Goal: Task Accomplishment & Management: Manage account settings

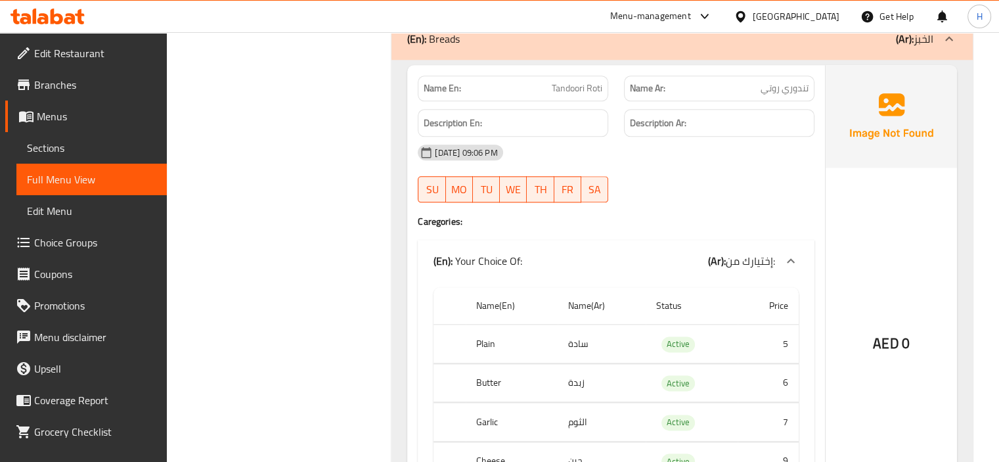
click at [64, 12] on icon at bounding box center [48, 17] width 74 height 16
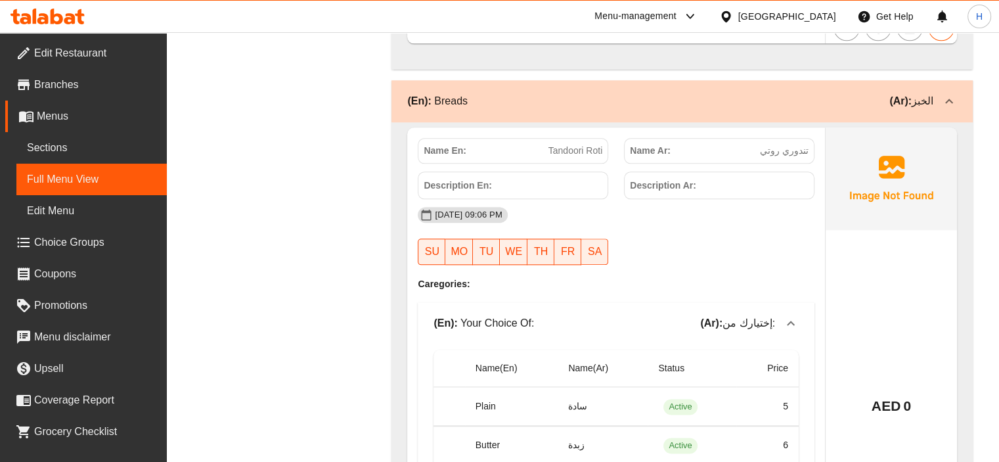
scroll to position [11570, 0]
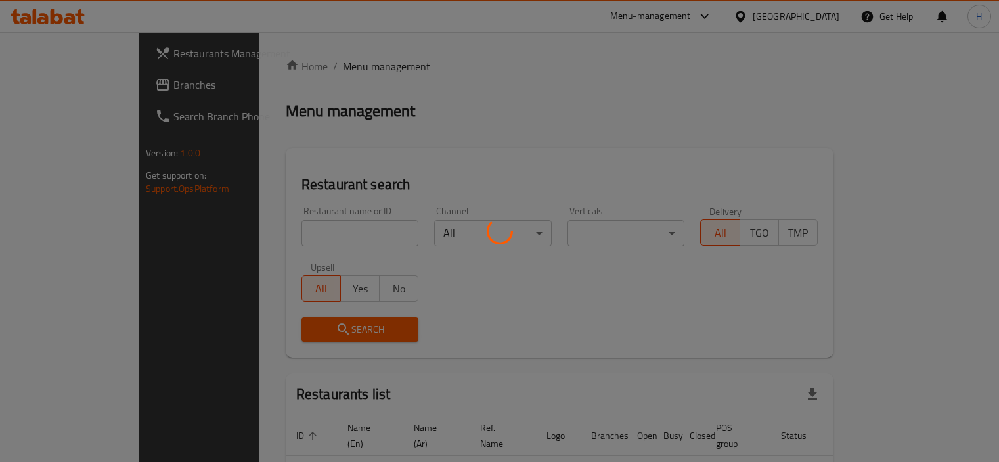
scroll to position [62, 0]
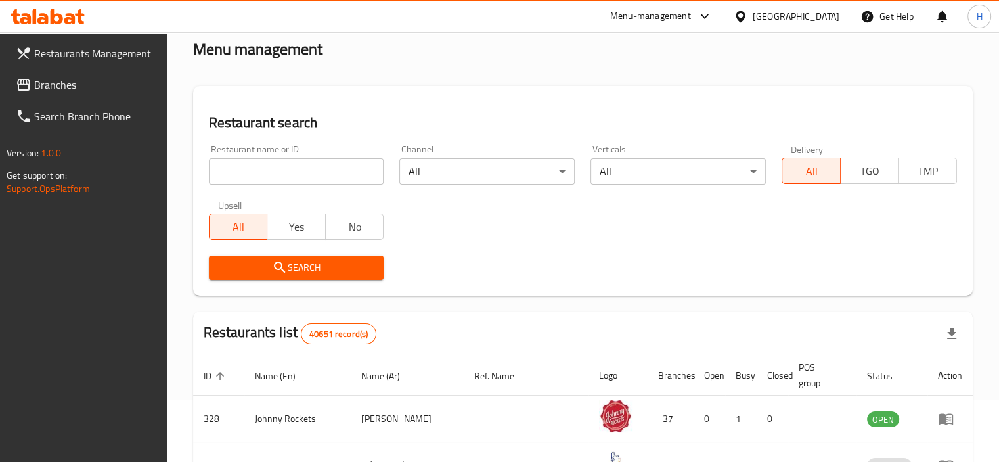
click at [58, 93] on span "Branches" at bounding box center [95, 85] width 122 height 16
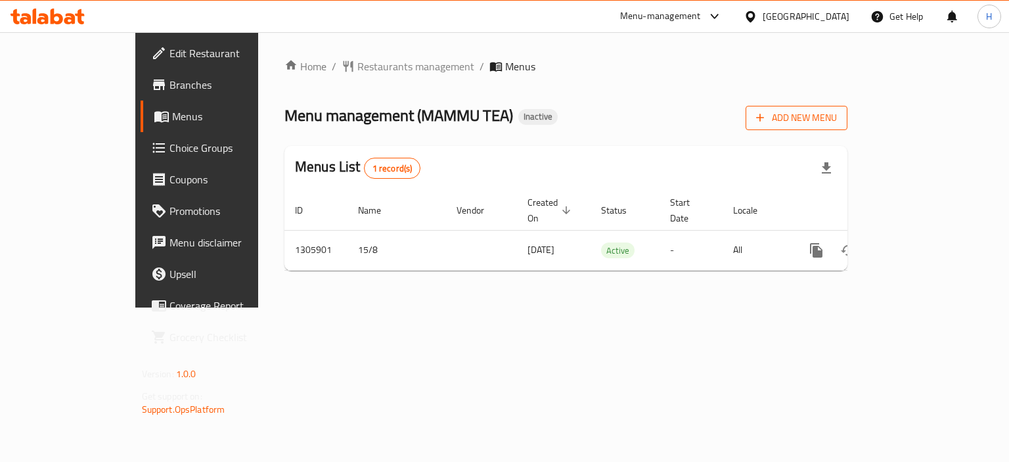
click at [837, 110] on span "Add New Menu" at bounding box center [796, 118] width 81 height 16
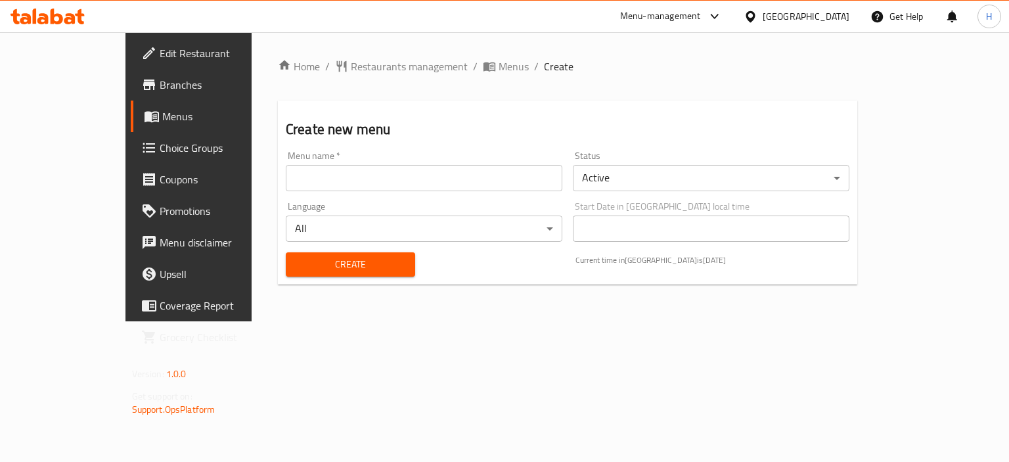
click at [522, 176] on input "text" at bounding box center [424, 178] width 277 height 26
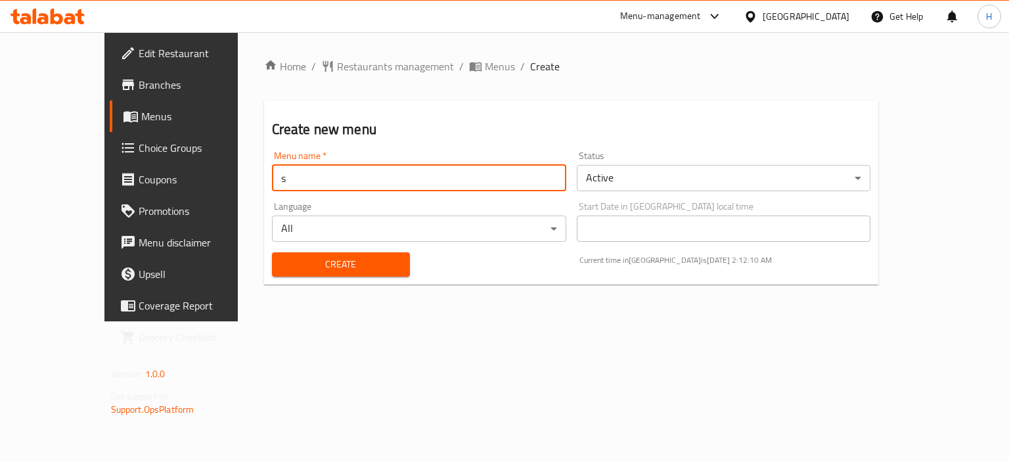
type input "s"
click at [272, 252] on button "Create" at bounding box center [341, 264] width 138 height 24
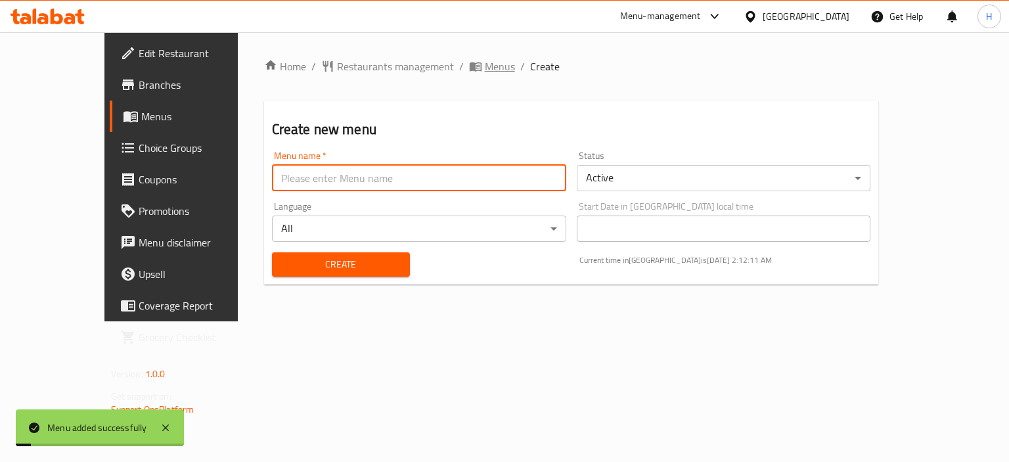
click at [485, 65] on span "Menus" at bounding box center [500, 66] width 30 height 16
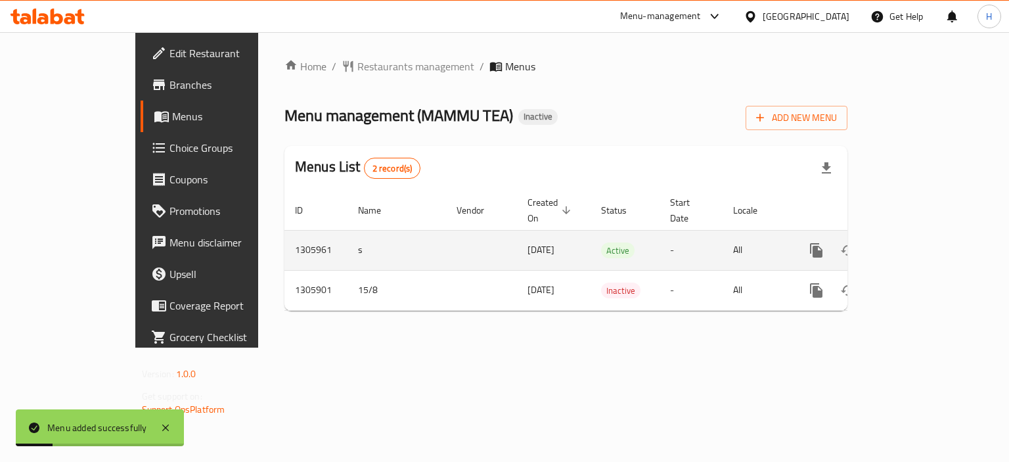
click at [919, 242] on icon "enhanced table" at bounding box center [911, 250] width 16 height 16
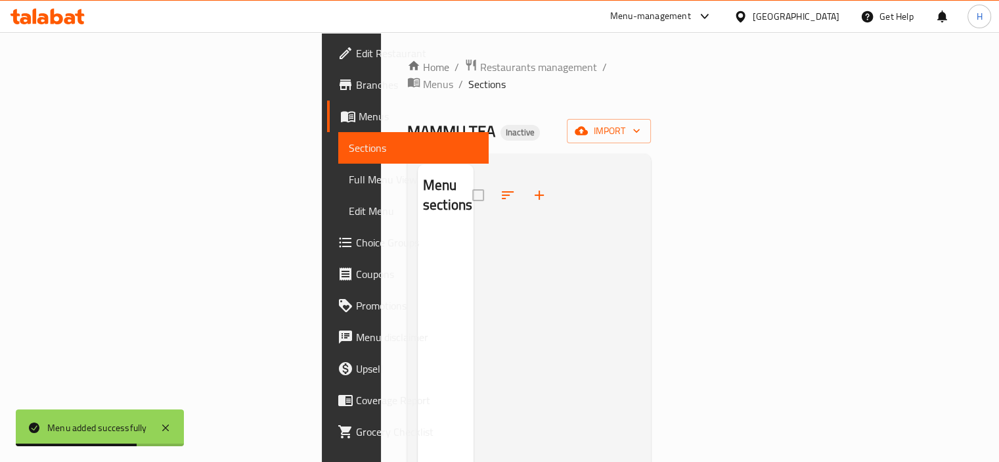
click at [652, 93] on div "Home / Restaurants management / Menus / Sections MAMMU TEA Inactive import Menu…" at bounding box center [529, 347] width 244 height 578
click at [651, 119] on button "import" at bounding box center [609, 131] width 84 height 24
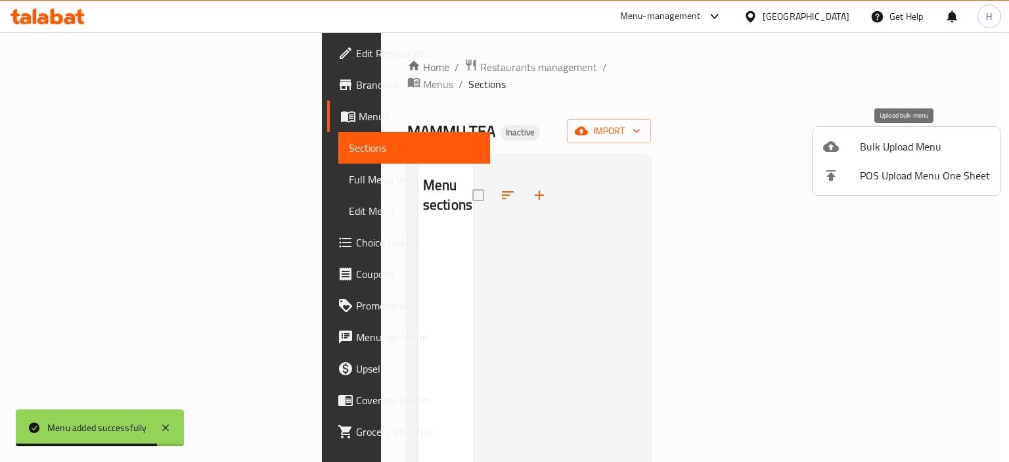
click at [881, 139] on span "Bulk Upload Menu" at bounding box center [925, 147] width 130 height 16
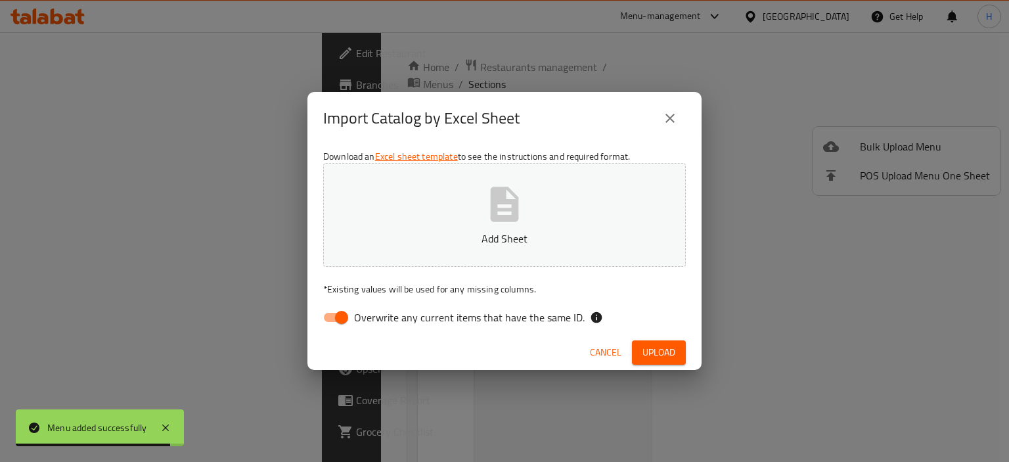
click at [535, 323] on span "Overwrite any current items that have the same ID." at bounding box center [469, 317] width 231 height 16
click at [379, 323] on input "Overwrite any current items that have the same ID." at bounding box center [341, 317] width 75 height 25
checkbox input "false"
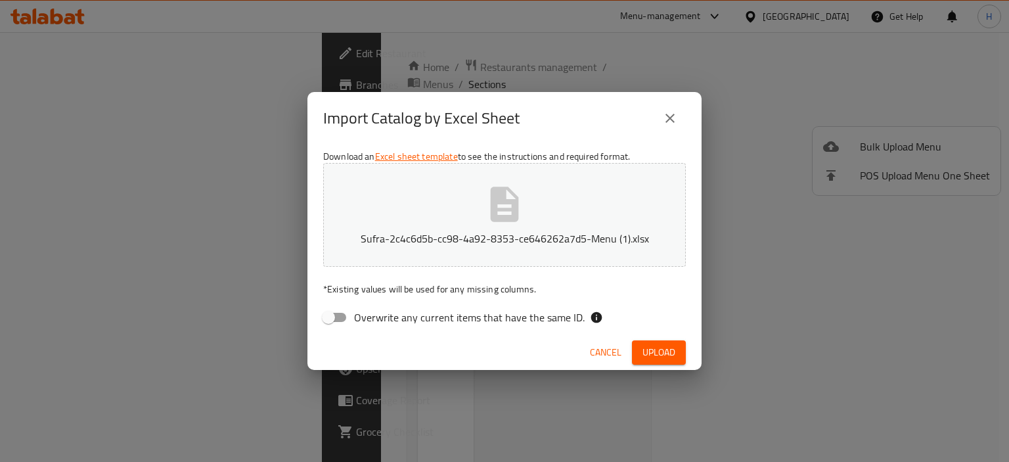
click at [650, 351] on span "Upload" at bounding box center [659, 352] width 33 height 16
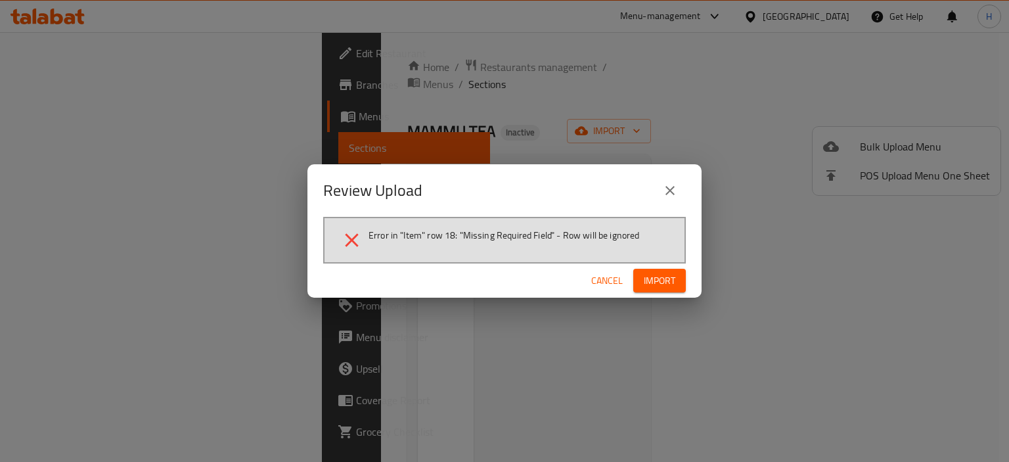
click at [623, 271] on button "Cancel" at bounding box center [607, 281] width 42 height 24
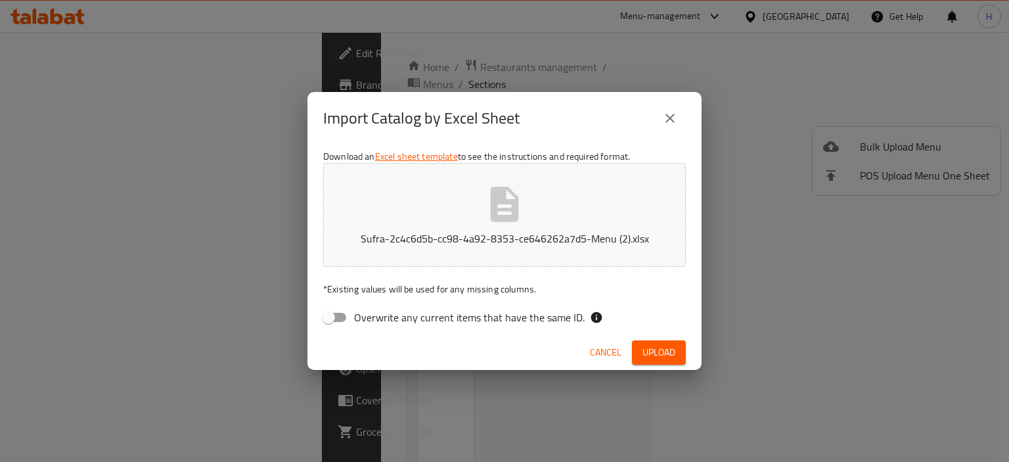
click at [657, 344] on span "Upload" at bounding box center [659, 352] width 33 height 16
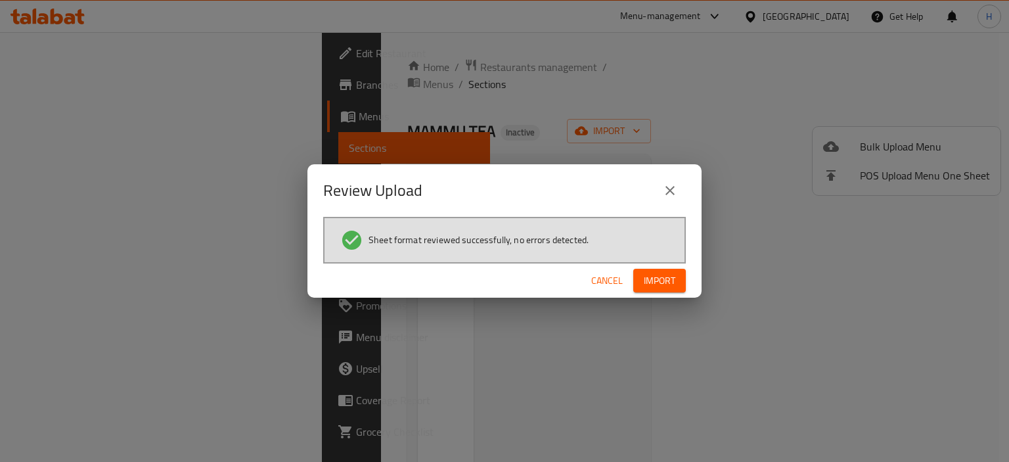
click at [670, 281] on span "Import" at bounding box center [660, 281] width 32 height 16
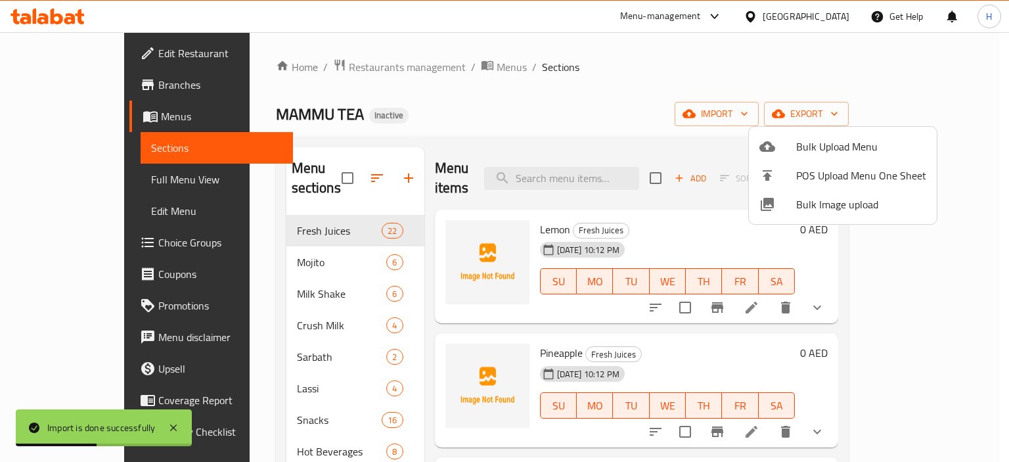
click at [539, 121] on div at bounding box center [504, 231] width 1009 height 462
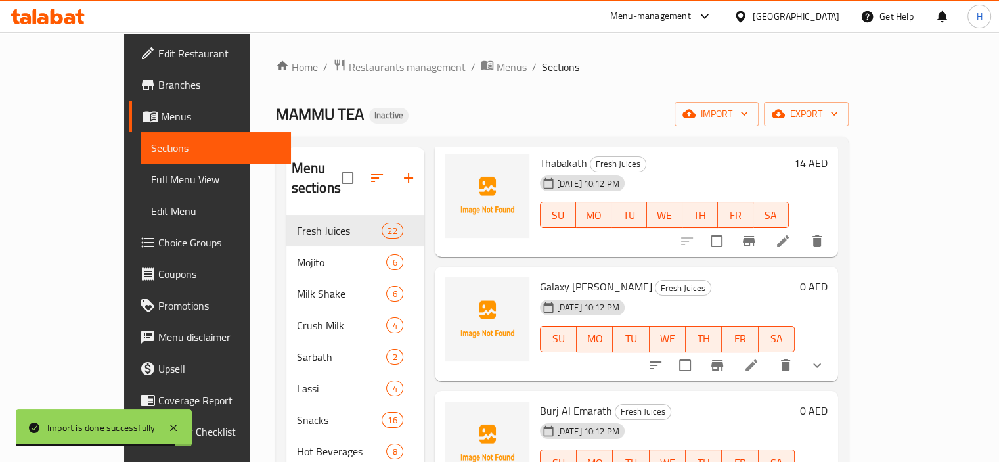
scroll to position [184, 0]
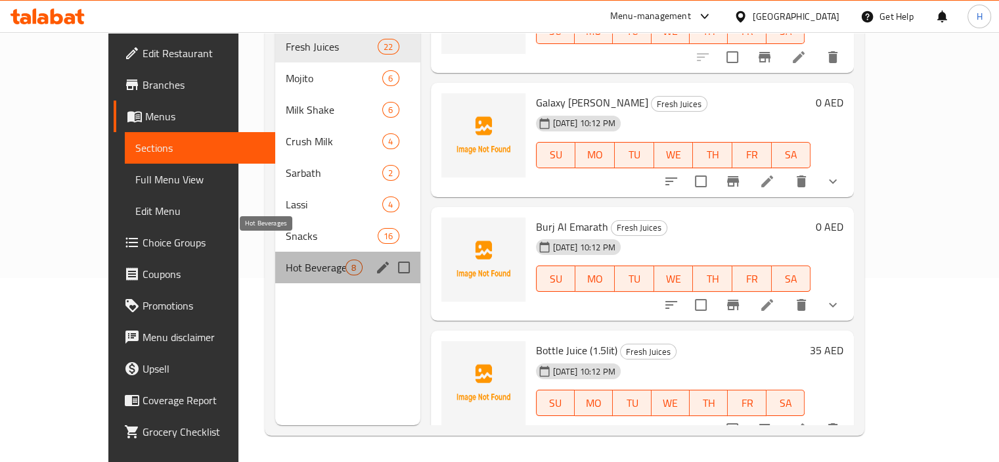
click at [286, 260] on span "Hot Beverages" at bounding box center [316, 268] width 60 height 16
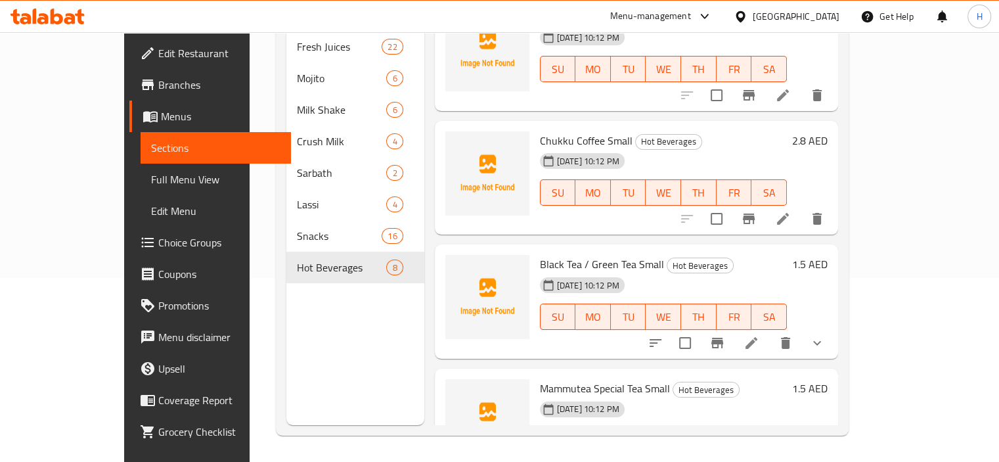
scroll to position [562, 0]
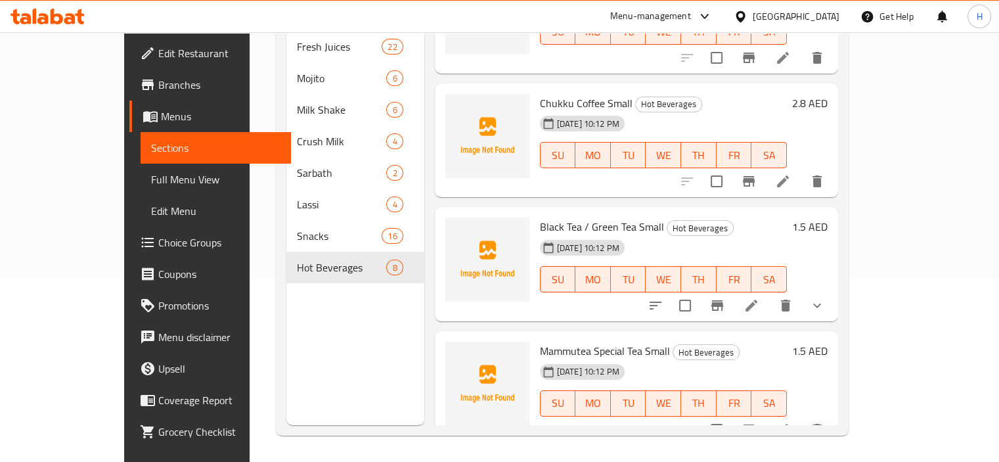
click at [833, 296] on button "show more" at bounding box center [818, 306] width 32 height 32
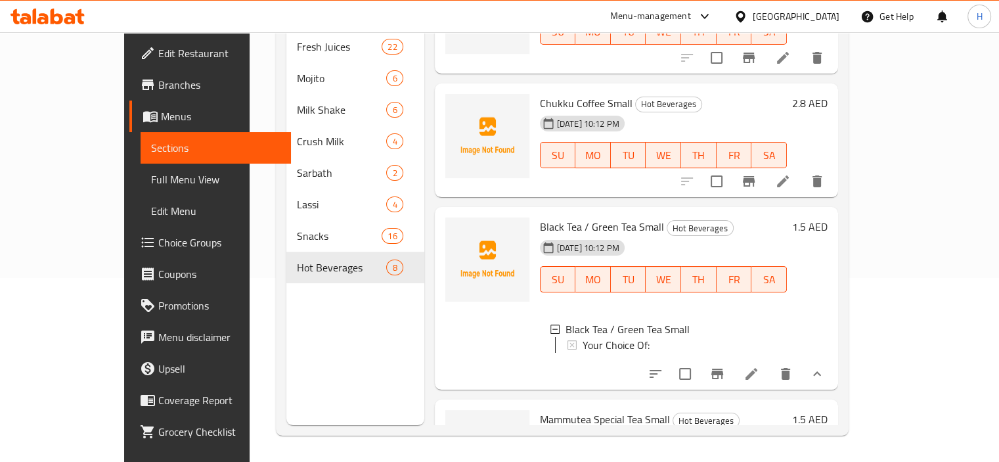
click at [759, 366] on icon at bounding box center [752, 374] width 16 height 16
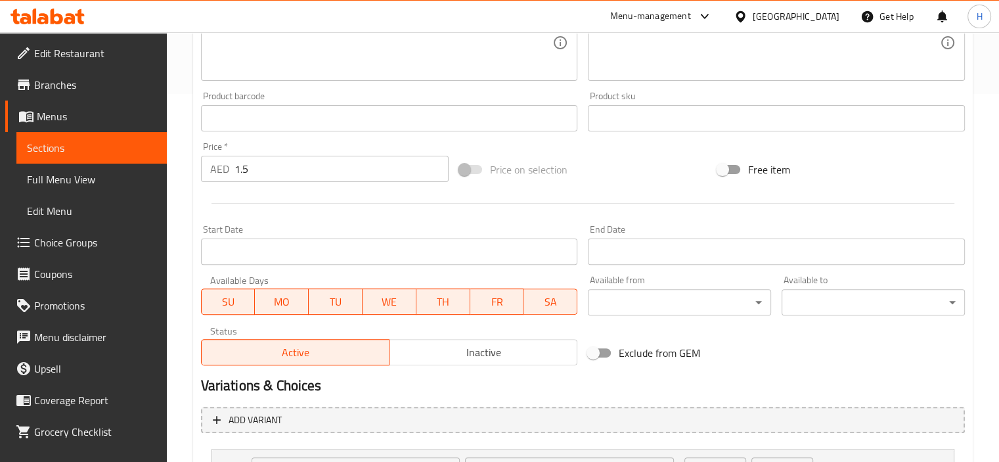
scroll to position [487, 0]
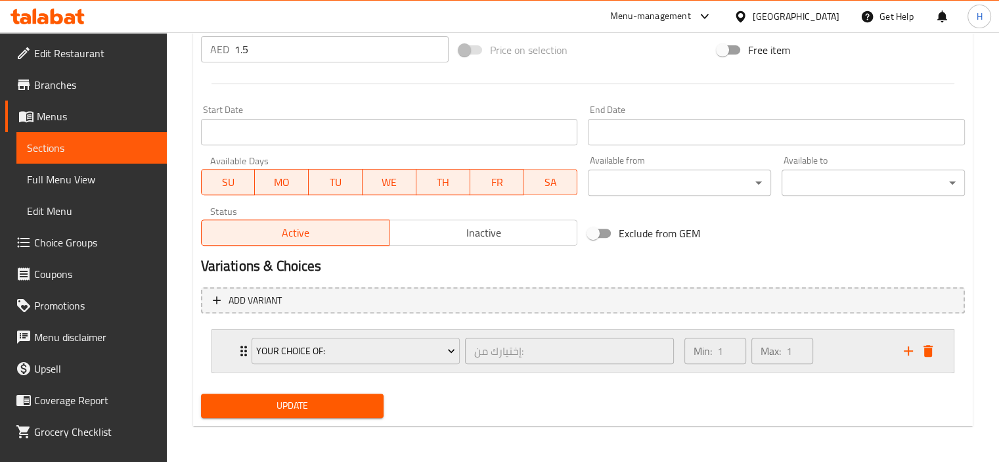
click at [844, 346] on div "Min: 1 ​ Max: 1 ​" at bounding box center [786, 351] width 219 height 42
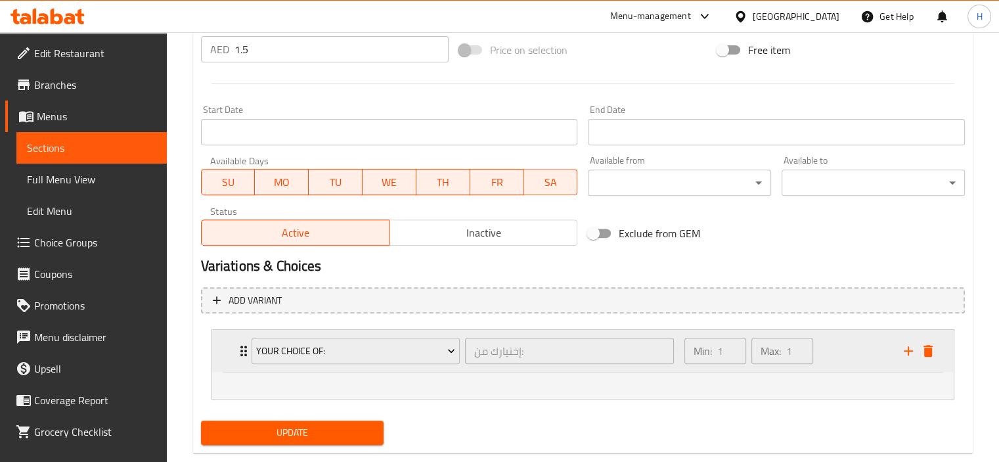
click at [844, 346] on div "Min: 1 ​ Max: 1 ​" at bounding box center [786, 351] width 219 height 42
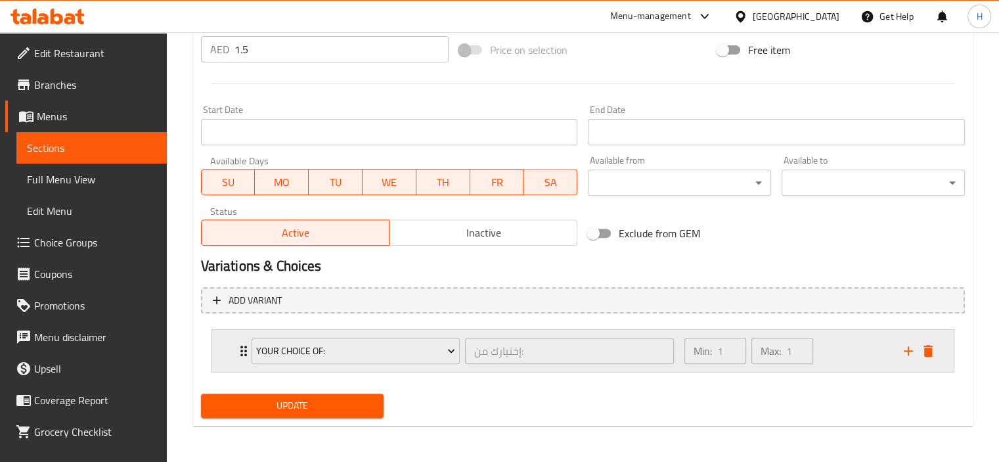
click at [844, 346] on div "Min: 1 ​ Max: 1 ​" at bounding box center [786, 351] width 219 height 42
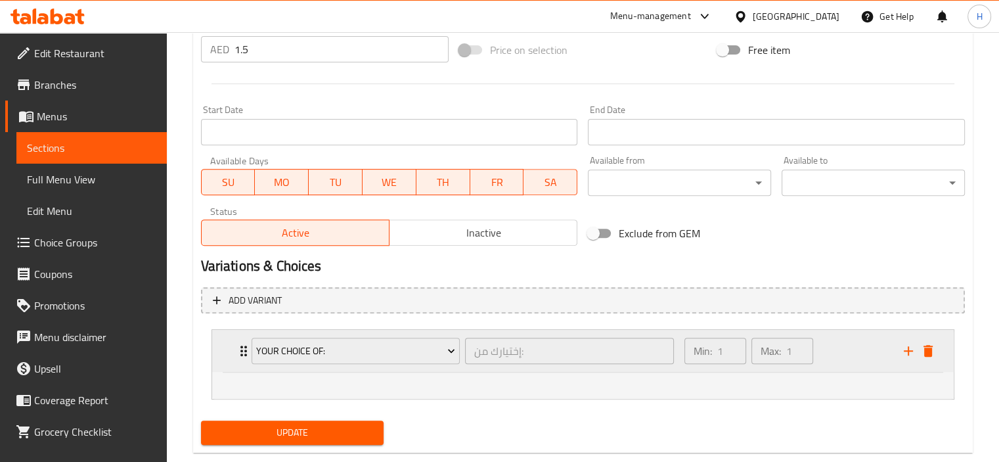
scroll to position [0, 0]
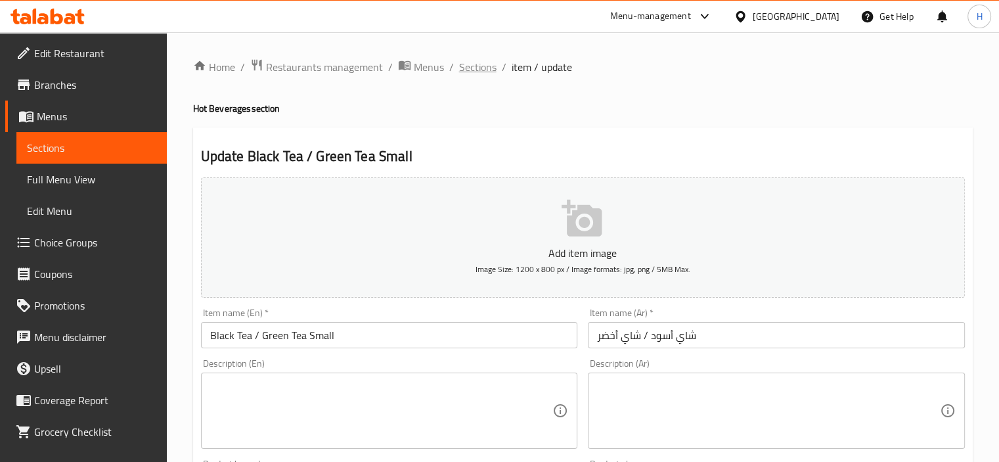
click at [468, 65] on span "Sections" at bounding box center [477, 67] width 37 height 16
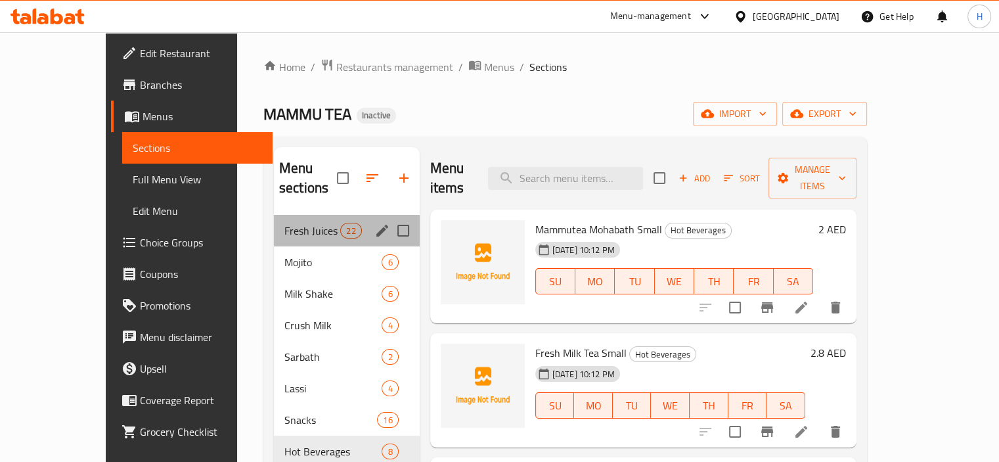
click at [274, 215] on div "Fresh Juices 22" at bounding box center [347, 231] width 146 height 32
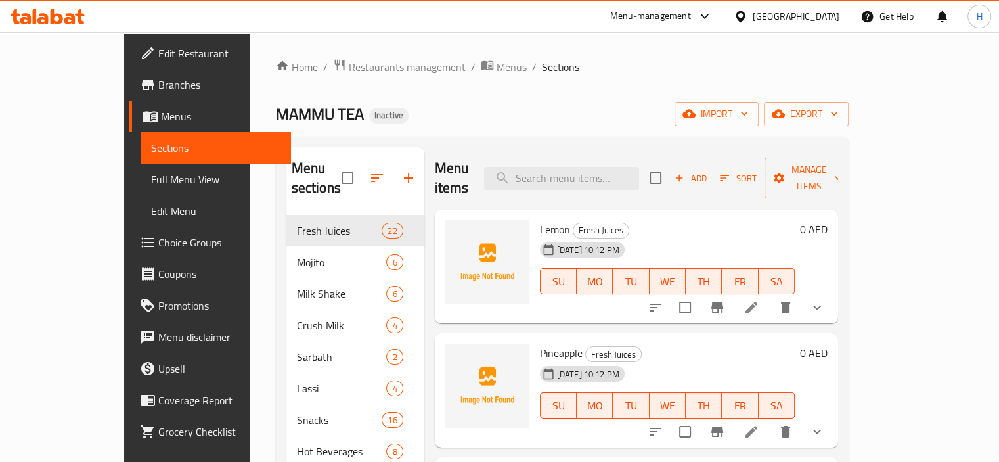
click at [833, 292] on button "show more" at bounding box center [818, 308] width 32 height 32
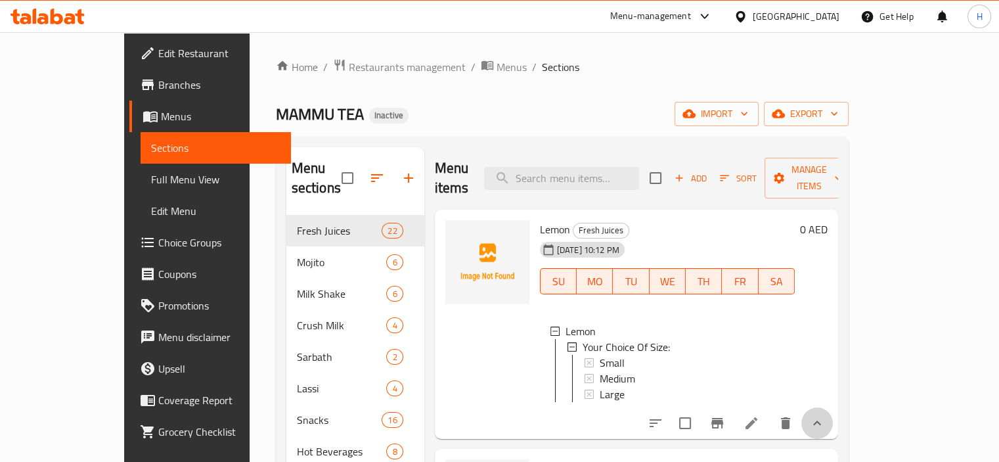
click at [825, 420] on icon "show more" at bounding box center [817, 423] width 16 height 16
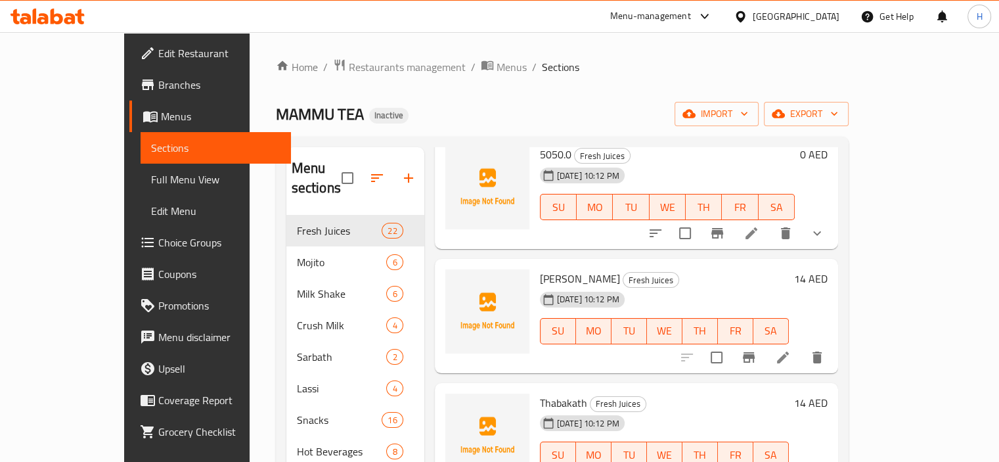
scroll to position [1994, 0]
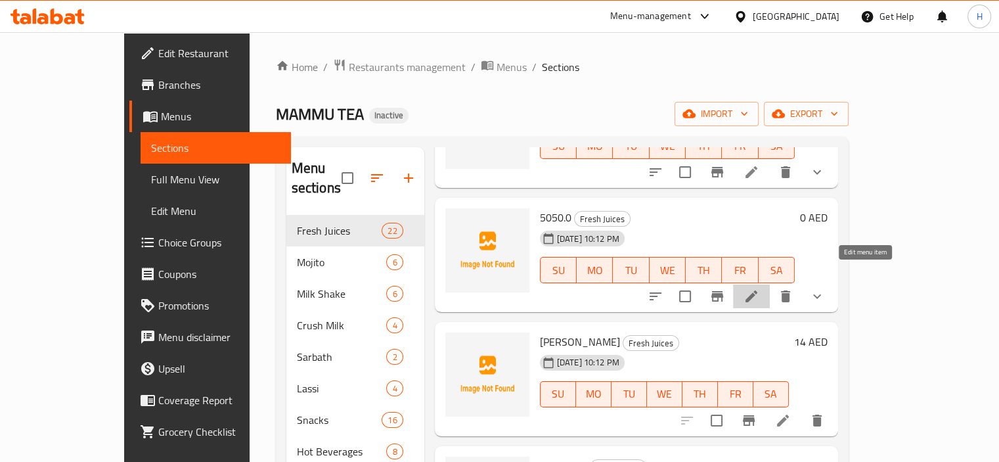
click at [758, 290] on icon at bounding box center [752, 296] width 12 height 12
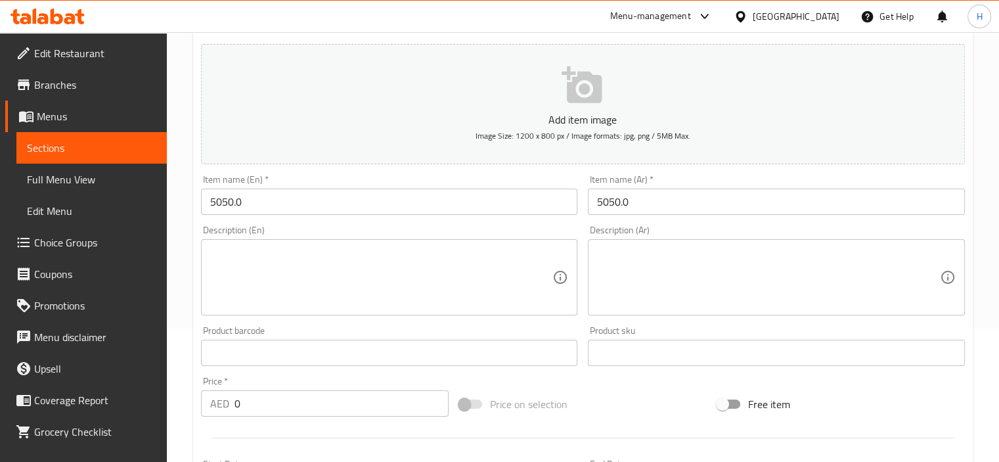
scroll to position [145, 0]
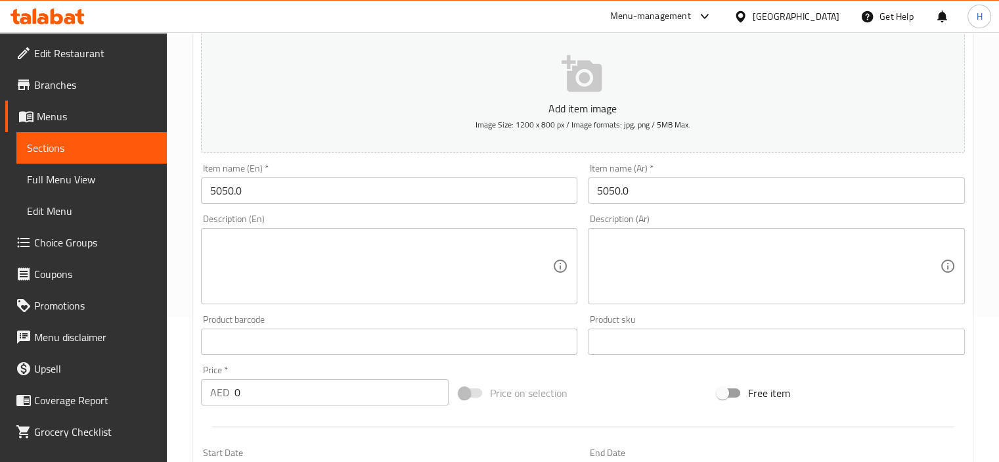
click at [292, 191] on input "5050.0" at bounding box center [389, 190] width 377 height 26
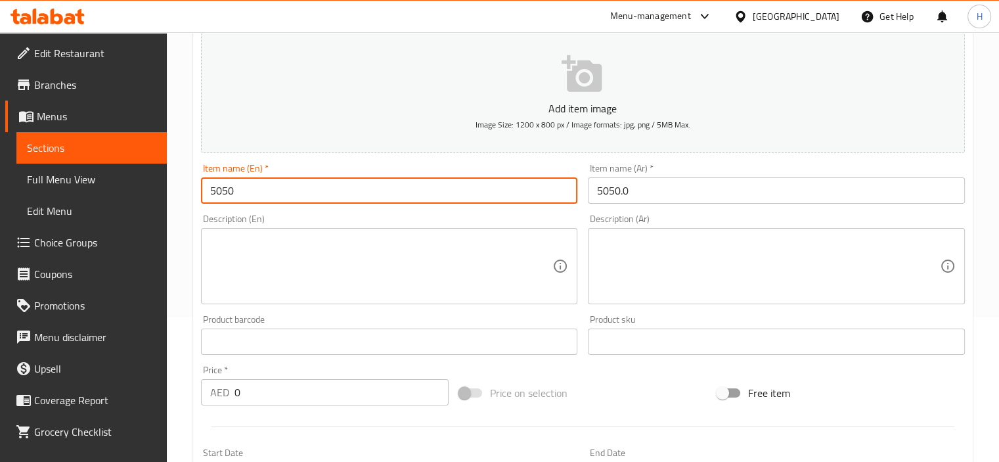
type input "5050"
click at [648, 181] on input "5050.0" at bounding box center [776, 190] width 377 height 26
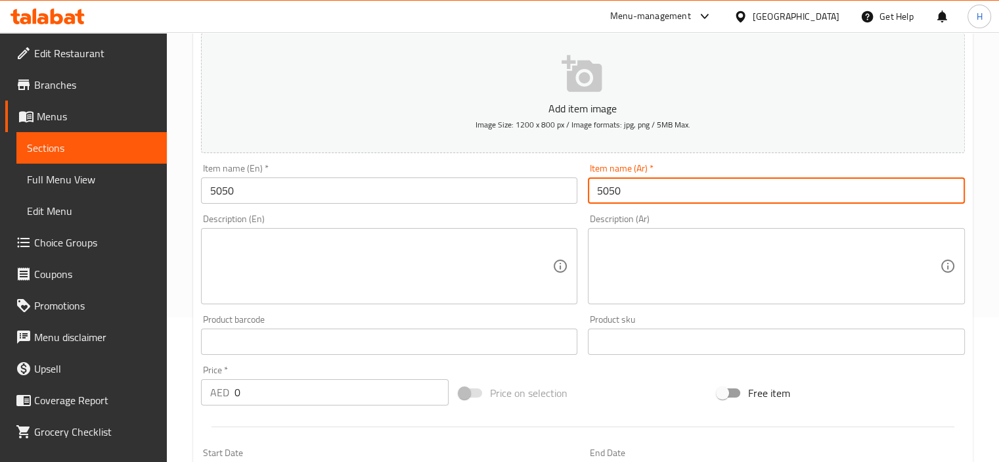
type input "5050"
click at [577, 202] on input "5050" at bounding box center [389, 190] width 377 height 26
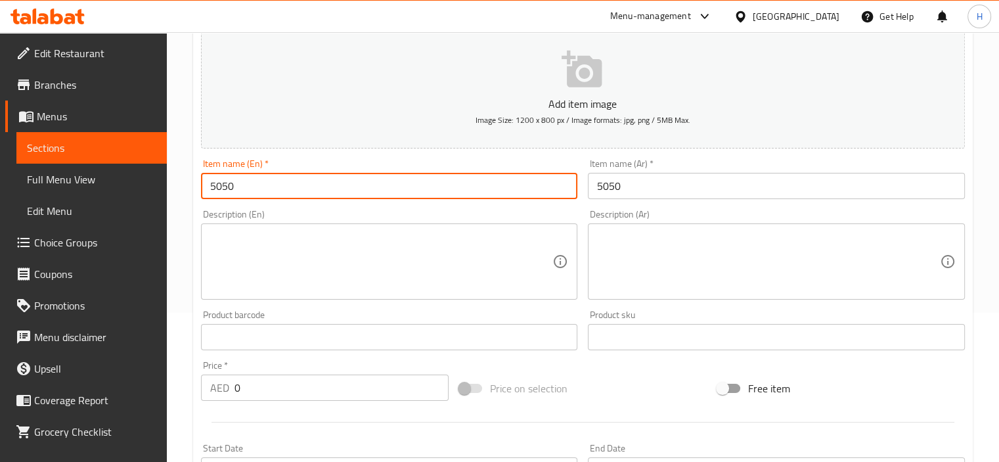
scroll to position [147, 0]
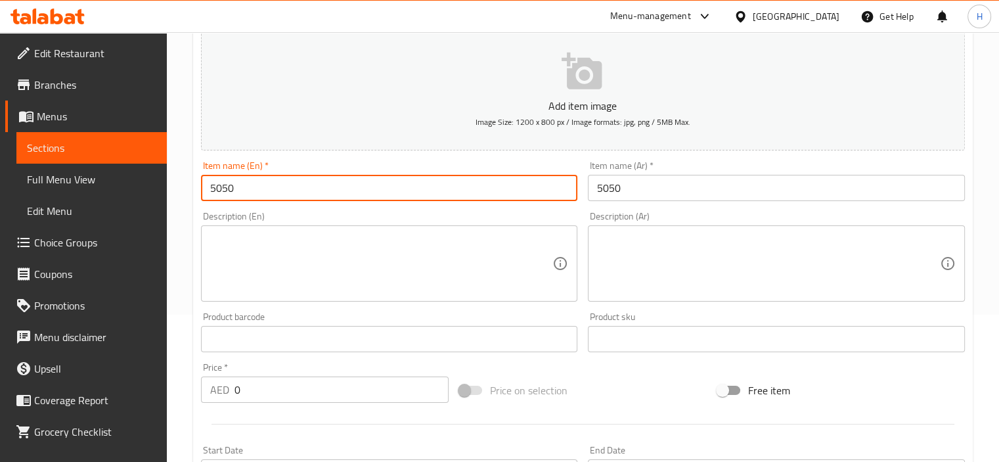
click at [352, 196] on input "5050" at bounding box center [389, 188] width 377 height 26
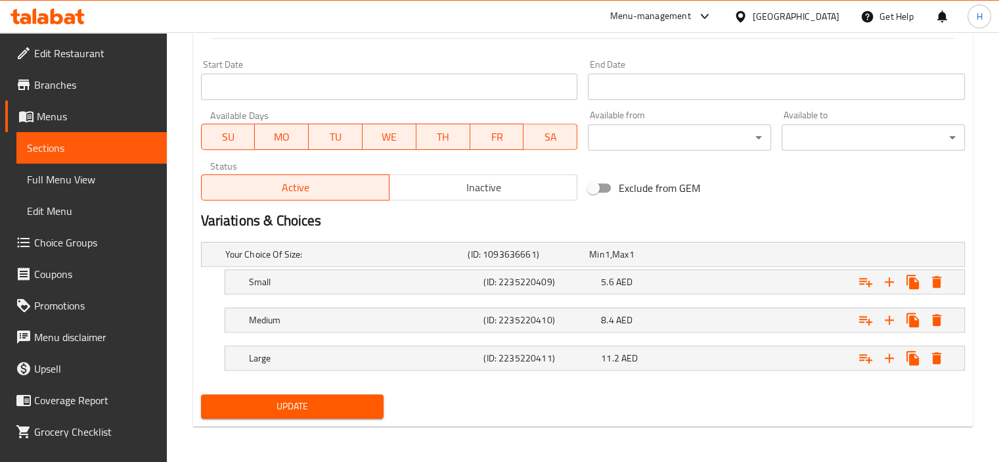
scroll to position [0, 0]
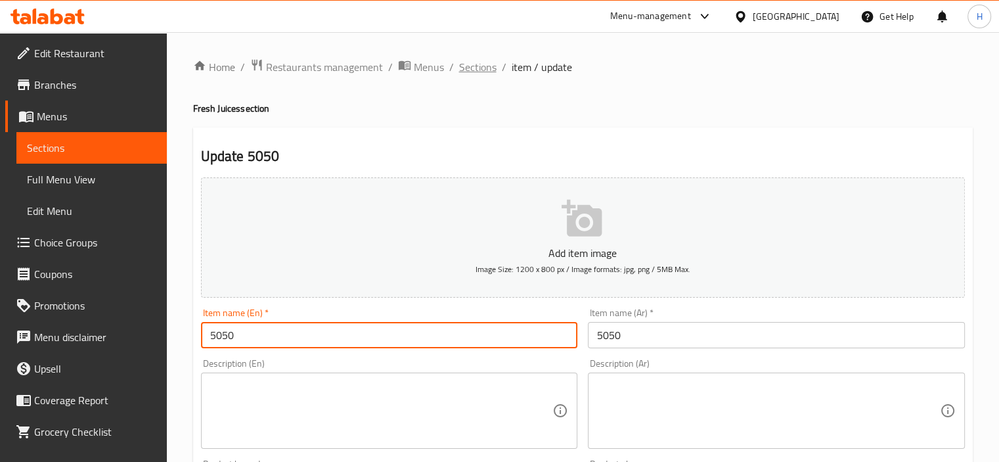
click at [476, 74] on span "Sections" at bounding box center [477, 67] width 37 height 16
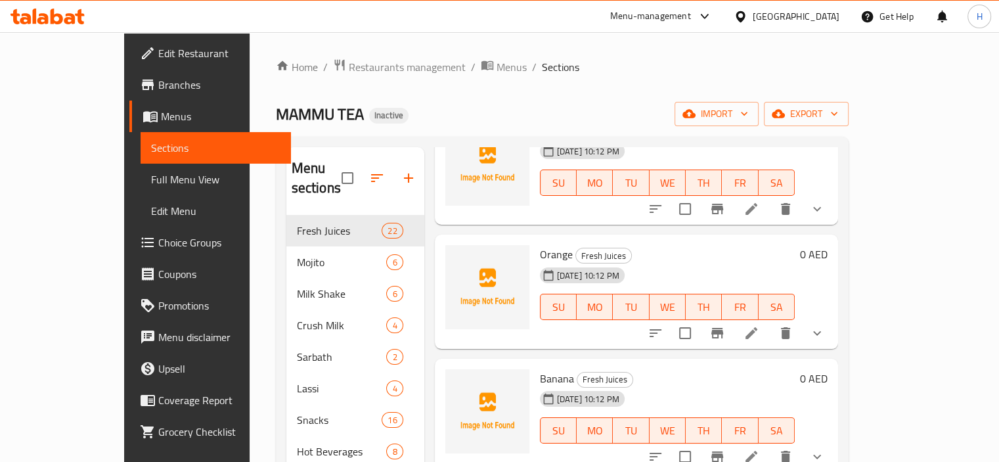
scroll to position [482, 0]
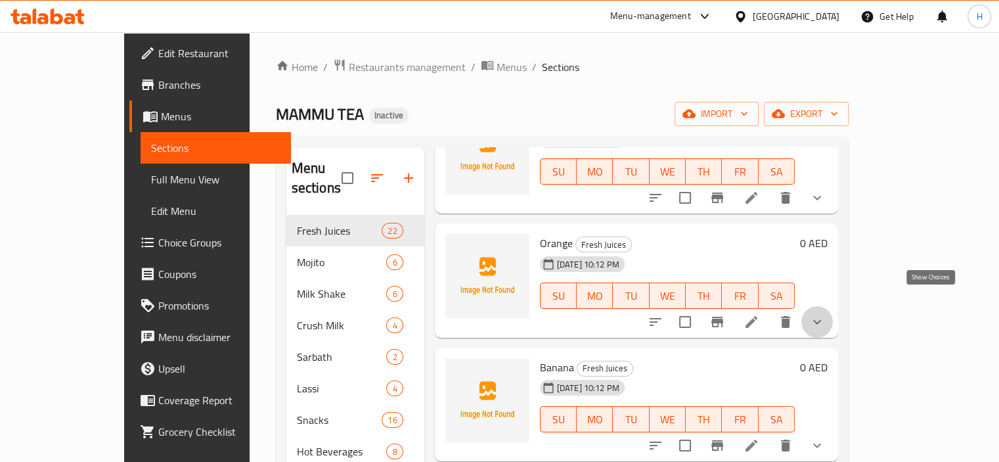
click at [825, 314] on icon "show more" at bounding box center [817, 322] width 16 height 16
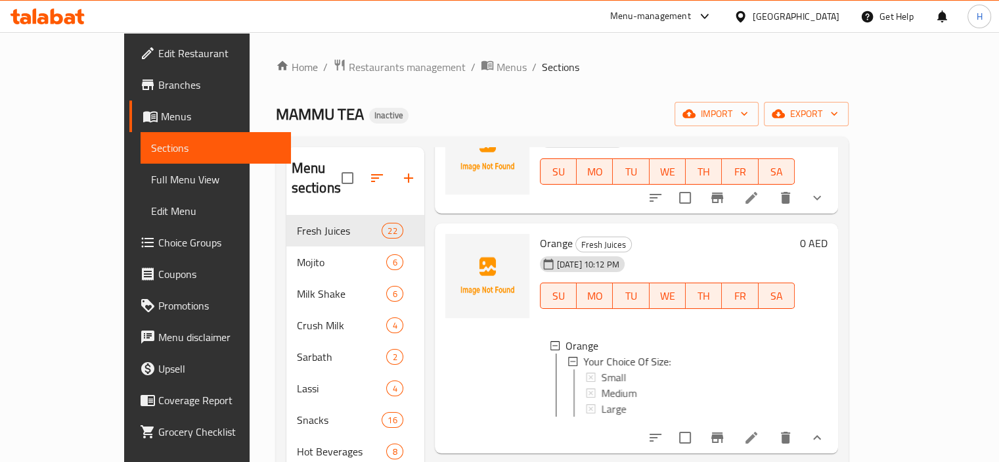
scroll to position [549, 0]
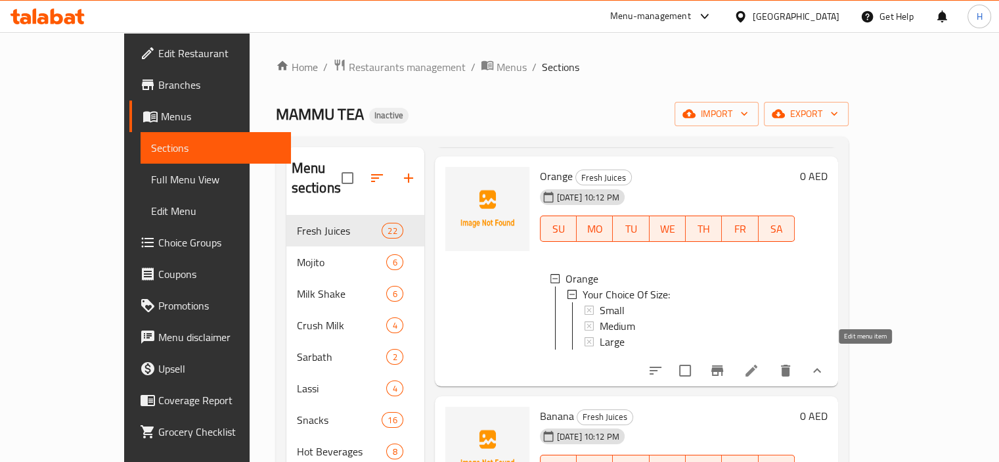
click at [758, 365] on icon at bounding box center [752, 371] width 12 height 12
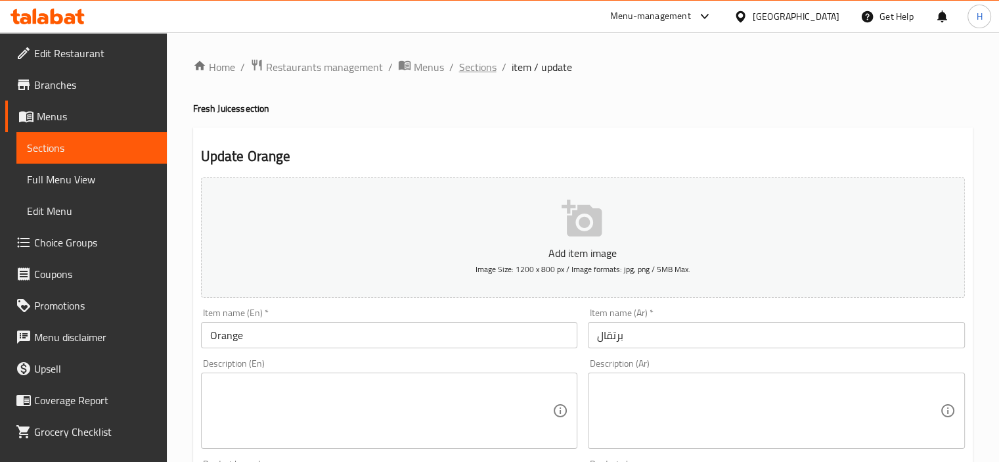
click at [484, 60] on span "Sections" at bounding box center [477, 67] width 37 height 16
